Goal: Check status

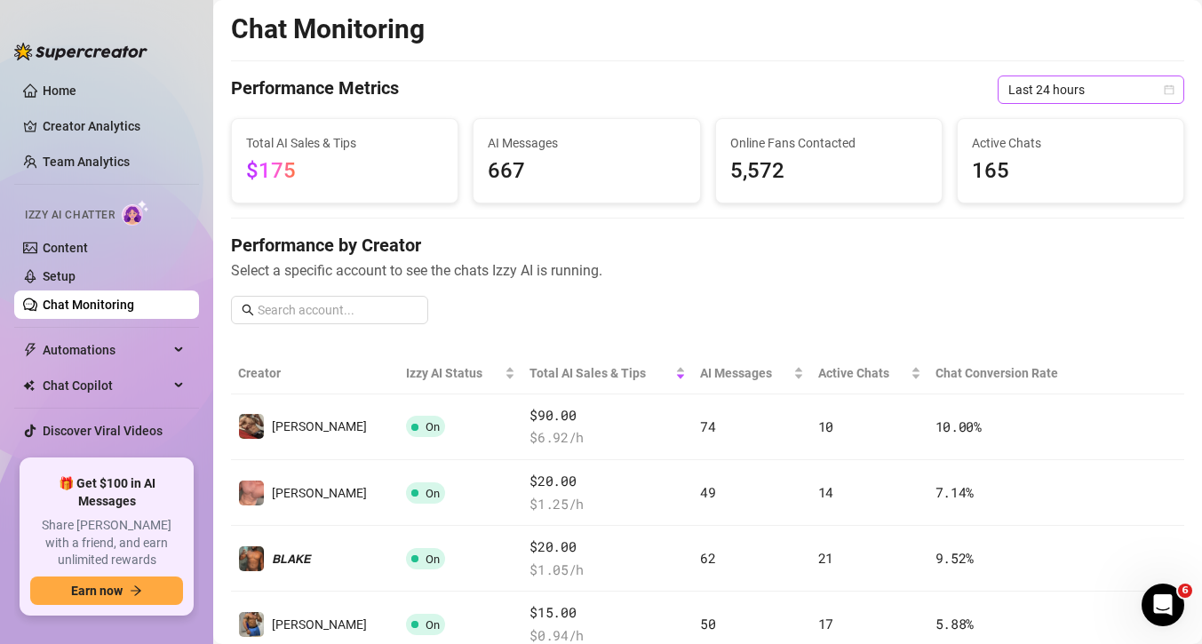
click at [1036, 87] on span "Last 24 hours" at bounding box center [1090, 89] width 165 height 27
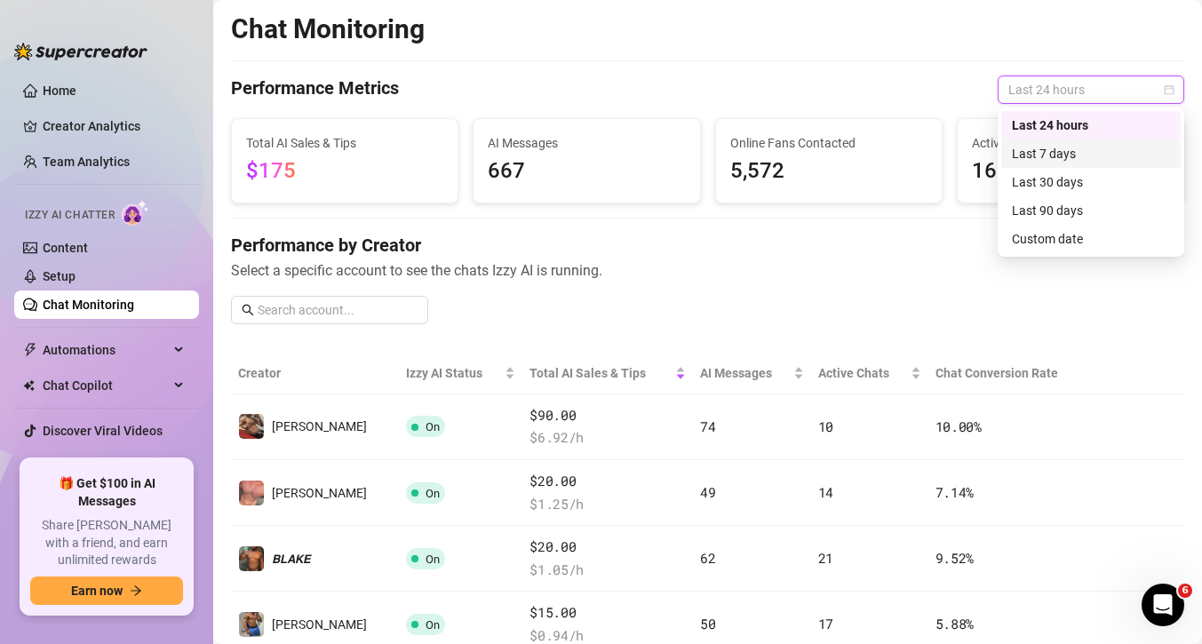
click at [1042, 153] on div "Last 7 days" at bounding box center [1091, 154] width 158 height 20
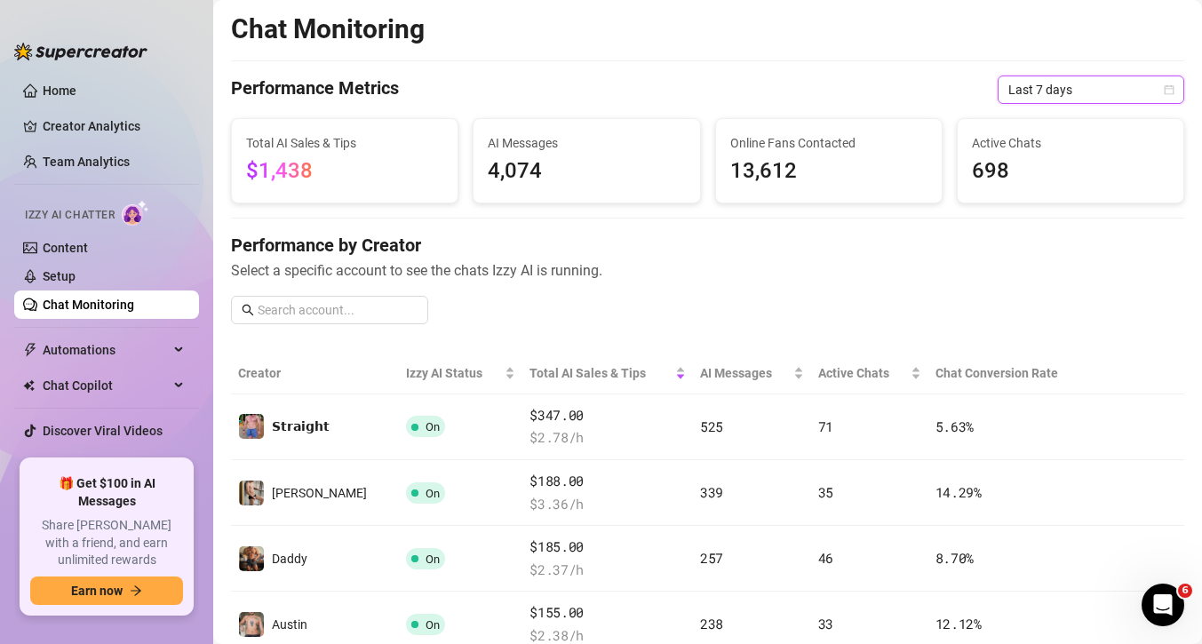
click at [1047, 91] on span "Last 7 days" at bounding box center [1090, 89] width 165 height 27
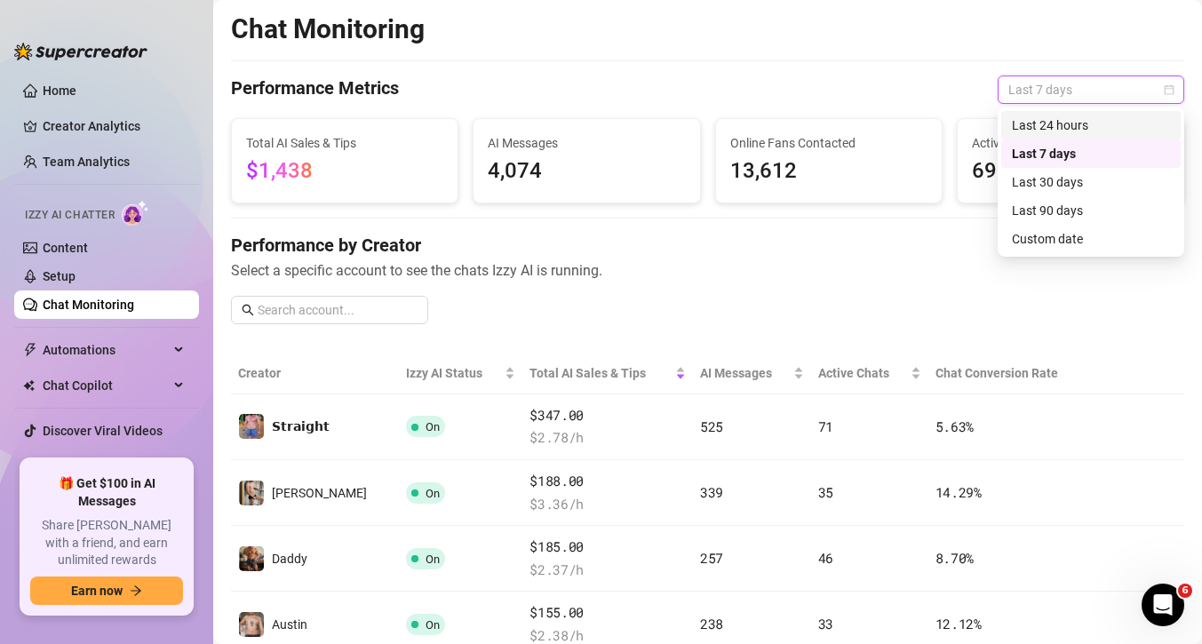
click at [1051, 123] on div "Last 24 hours" at bounding box center [1091, 125] width 158 height 20
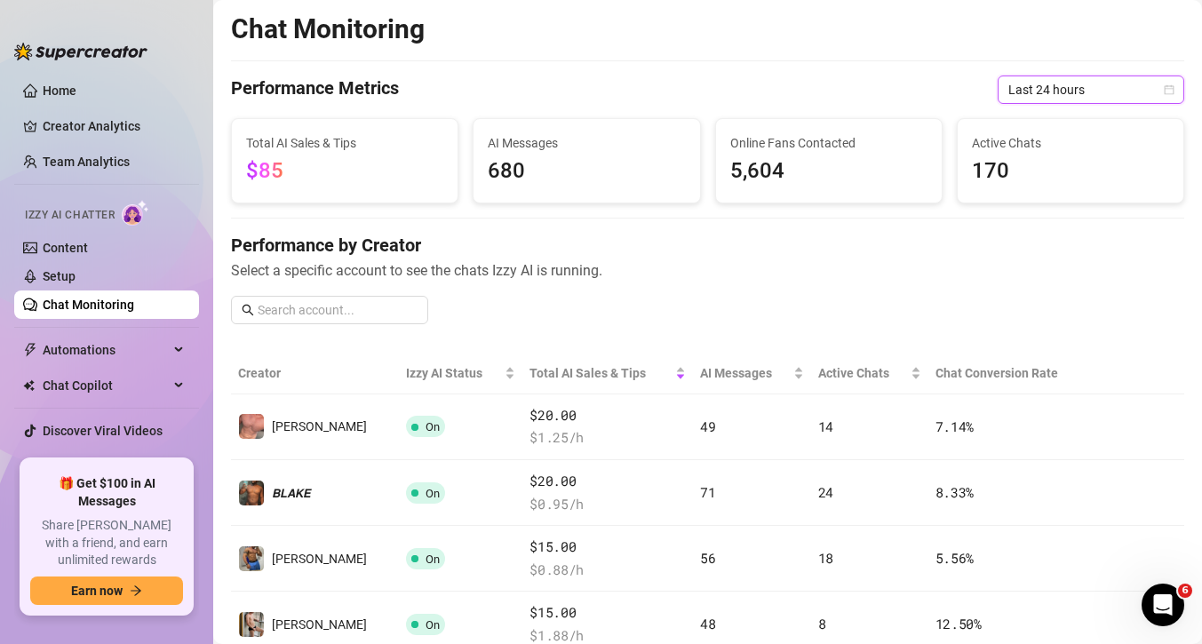
click at [1056, 82] on span "Last 24 hours" at bounding box center [1090, 89] width 165 height 27
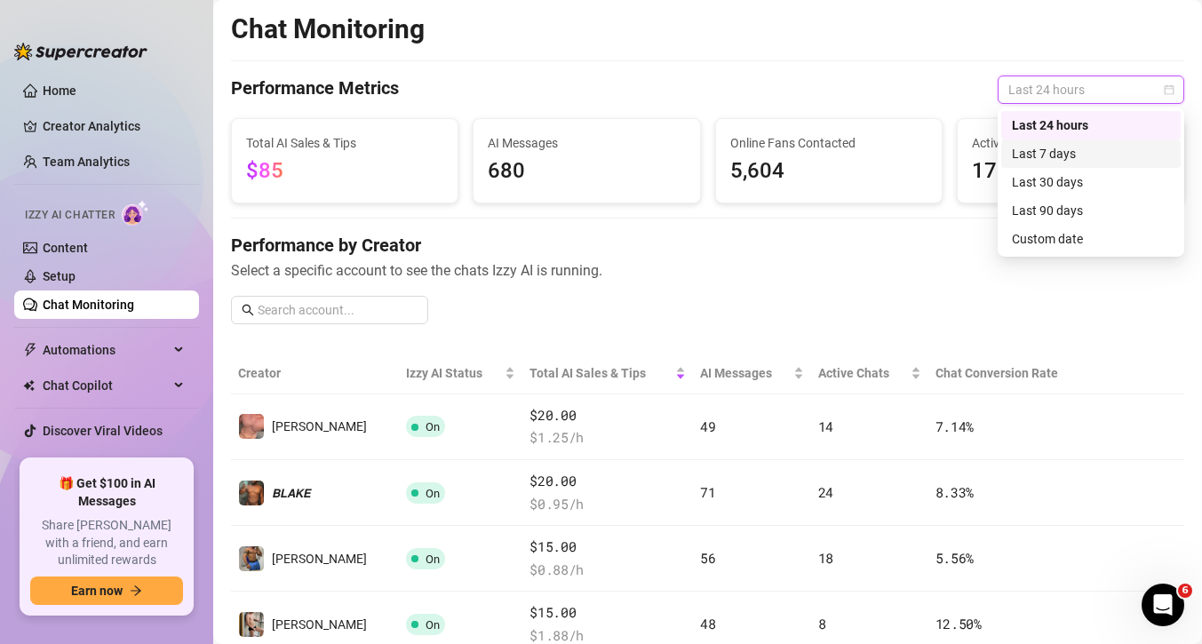
click at [1057, 155] on div "Last 7 days" at bounding box center [1091, 154] width 158 height 20
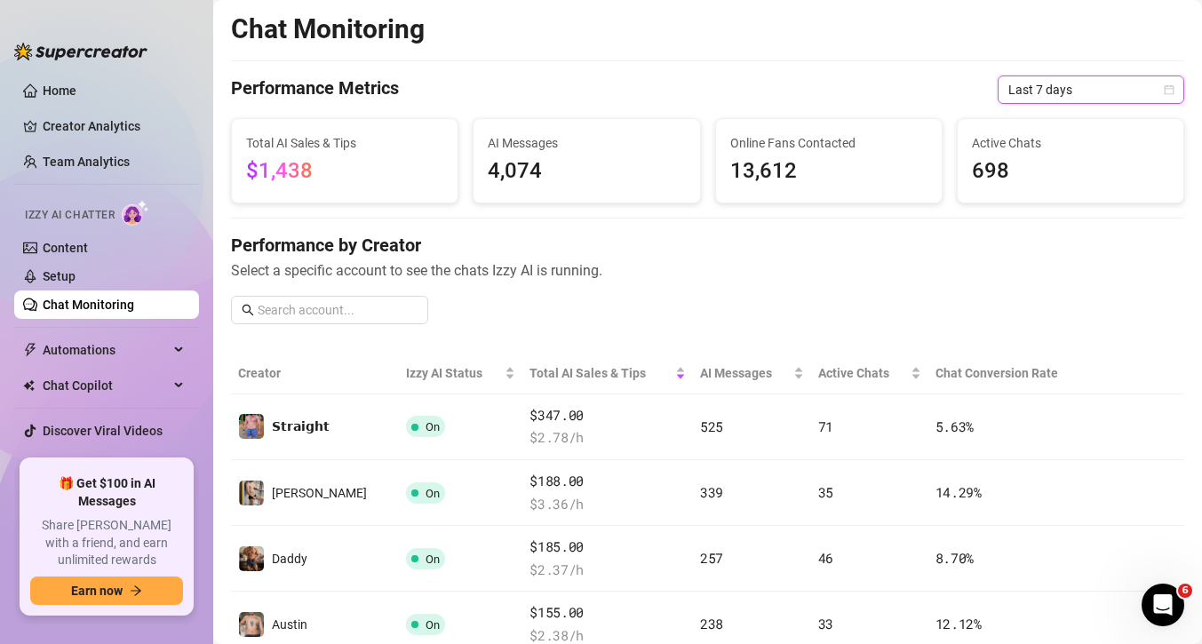
click at [1052, 95] on span "Last 7 days" at bounding box center [1090, 89] width 165 height 27
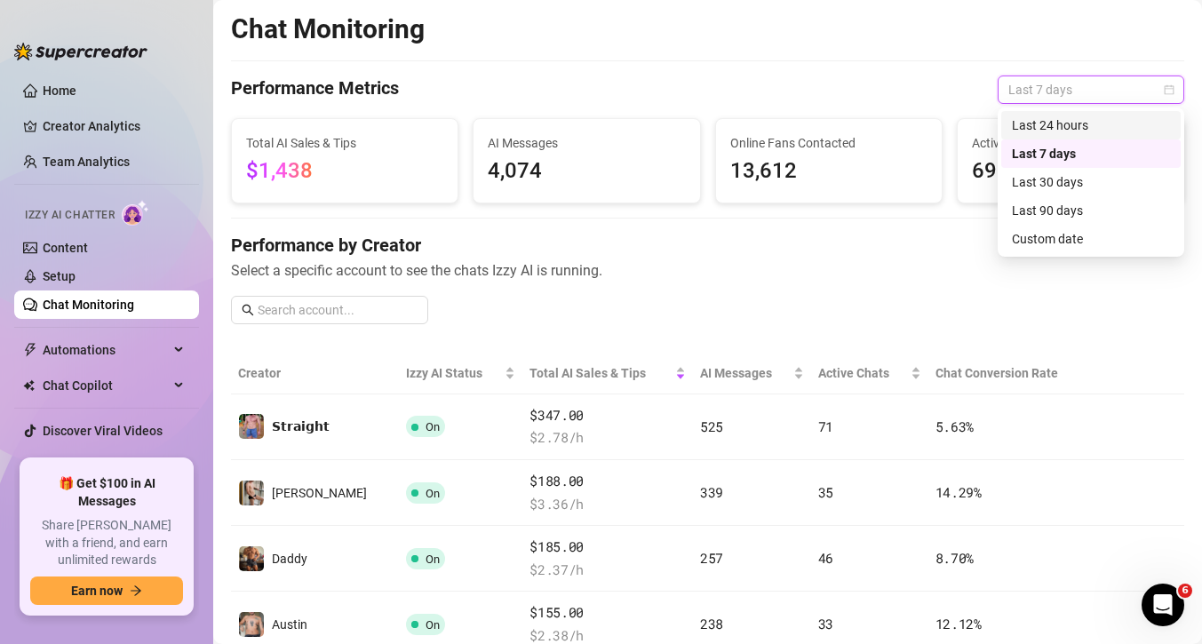
click at [1051, 126] on div "Last 24 hours" at bounding box center [1091, 125] width 158 height 20
